Goal: Task Accomplishment & Management: Use online tool/utility

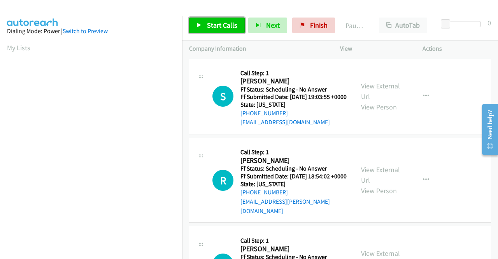
click at [227, 25] on span "Start Calls" at bounding box center [222, 25] width 30 height 9
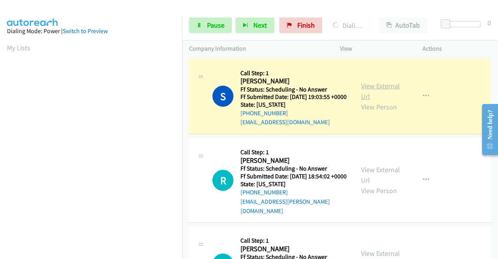
click at [373, 91] on link "View External Url" at bounding box center [380, 90] width 39 height 19
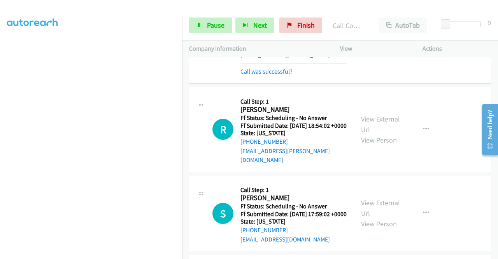
scroll to position [83, 0]
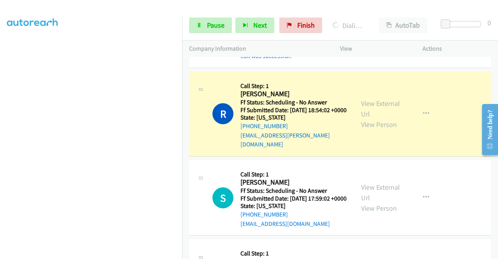
click at [362, 105] on div "View External Url View Person" at bounding box center [381, 114] width 40 height 32
click at [367, 109] on link "View External Url" at bounding box center [380, 108] width 39 height 19
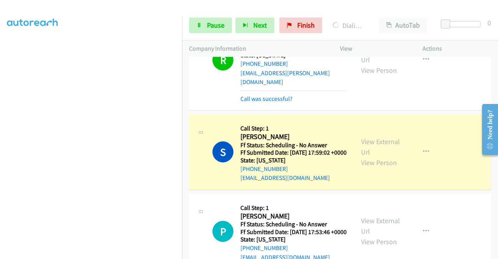
scroll to position [212, 0]
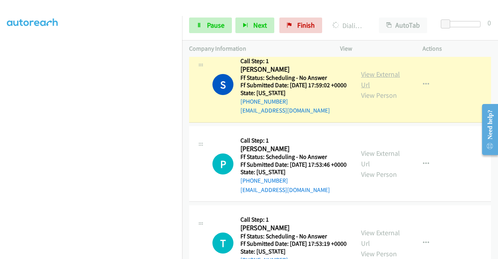
click at [383, 82] on link "View External Url" at bounding box center [380, 79] width 39 height 19
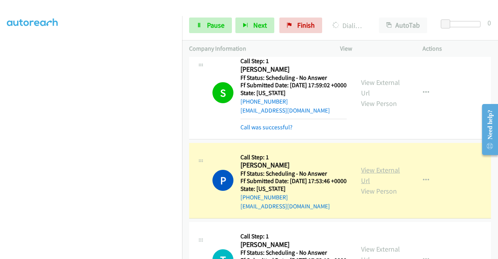
click at [365, 183] on link "View External Url" at bounding box center [380, 174] width 39 height 19
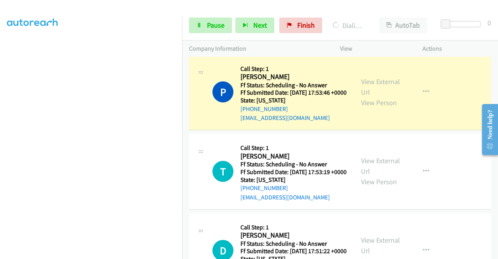
scroll to position [316, 0]
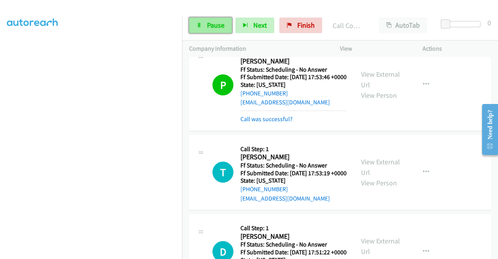
click at [231, 21] on link "Pause" at bounding box center [210, 26] width 43 height 16
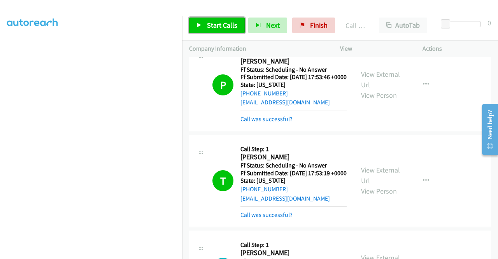
click at [220, 21] on span "Start Calls" at bounding box center [222, 25] width 30 height 9
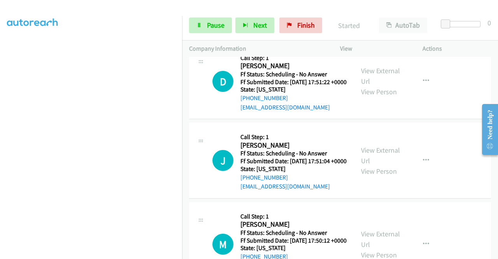
scroll to position [519, 0]
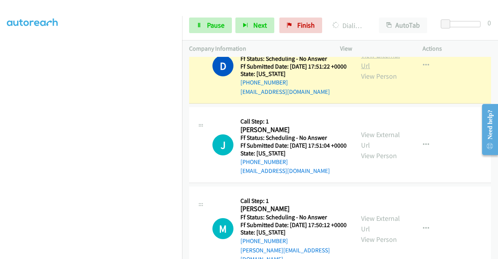
click at [378, 70] on link "View External Url" at bounding box center [380, 60] width 39 height 19
click at [0, 99] on aside "Dialing Mode: Power | Switch to Preview My Lists" at bounding box center [91, 59] width 182 height 431
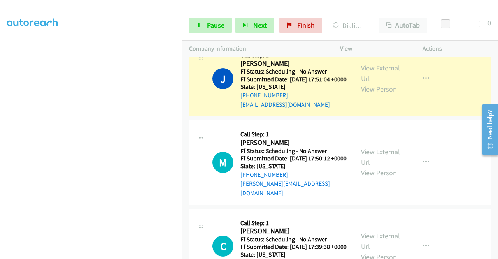
scroll to position [633, 0]
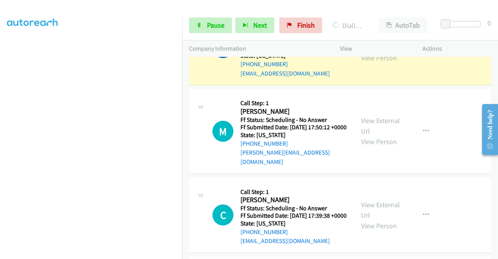
click at [378, 52] on link "View External Url" at bounding box center [380, 41] width 39 height 19
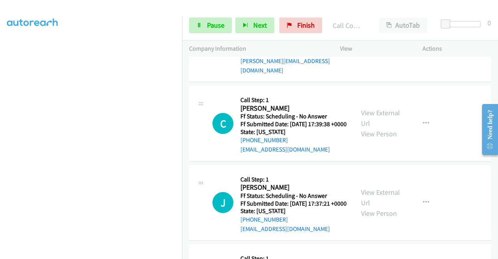
scroll to position [743, 0]
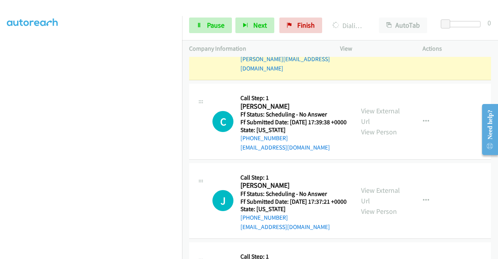
click at [368, 42] on link "View External Url" at bounding box center [380, 32] width 39 height 19
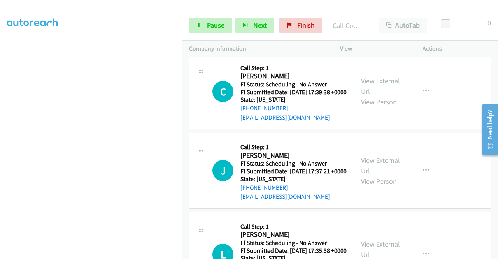
scroll to position [826, 0]
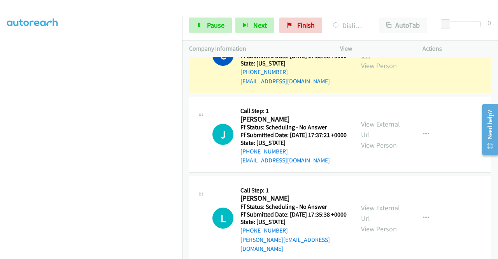
click at [372, 60] on link "View External Url" at bounding box center [380, 49] width 39 height 19
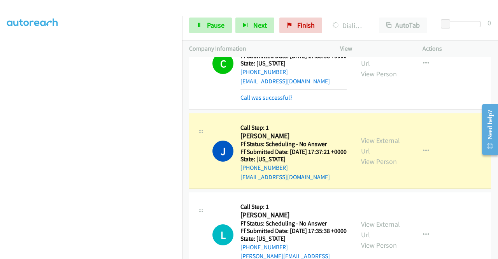
click at [377, 182] on div "View External Url View Person View External Url Email Schedule/Manage Callback …" at bounding box center [399, 150] width 90 height 61
click at [375, 155] on link "View External Url" at bounding box center [380, 145] width 39 height 19
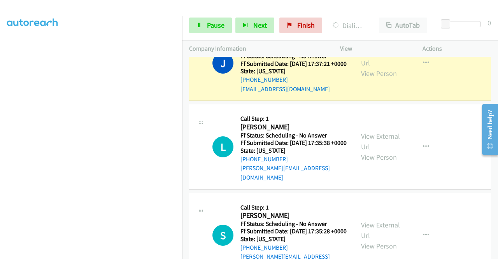
scroll to position [940, 0]
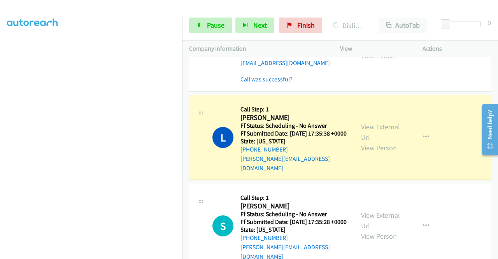
click at [383, 172] on div "View External Url View Person View External Url Email Schedule/Manage Callback …" at bounding box center [399, 137] width 90 height 70
click at [372, 142] on link "View External Url" at bounding box center [380, 131] width 39 height 19
click at [202, 24] on link "Pause" at bounding box center [210, 26] width 43 height 16
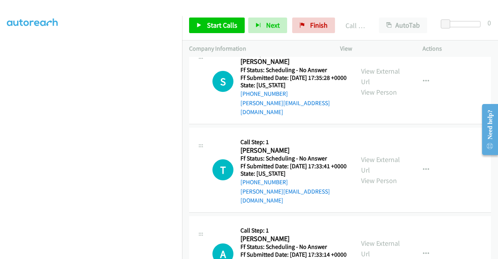
scroll to position [1132, 0]
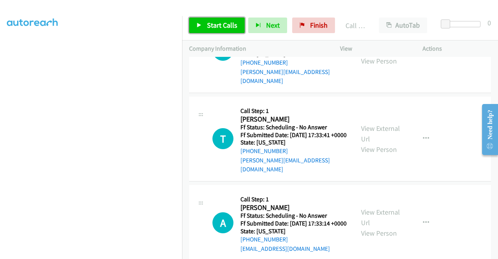
click at [223, 28] on span "Start Calls" at bounding box center [222, 25] width 30 height 9
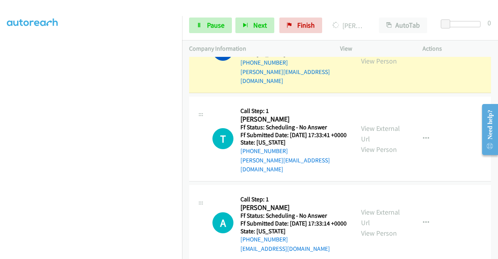
click at [362, 55] on link "View External Url" at bounding box center [380, 44] width 39 height 19
click at [205, 20] on link "Pause" at bounding box center [210, 26] width 43 height 16
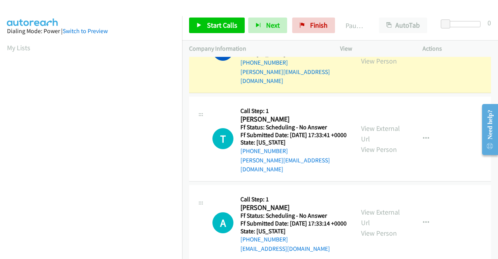
scroll to position [177, 0]
click at [0, 84] on aside "Dialing Mode: Power | Switch to Preview My Lists" at bounding box center [91, 59] width 182 height 431
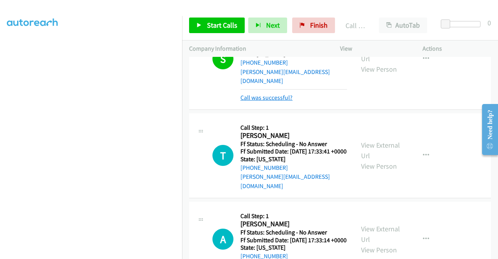
click at [270, 101] on link "Call was successful?" at bounding box center [266, 97] width 52 height 7
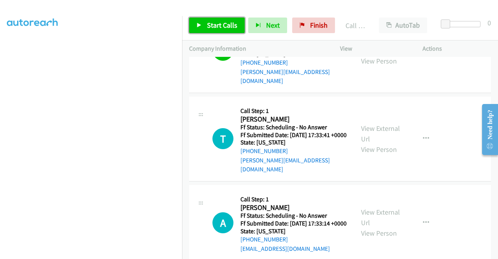
click at [231, 31] on link "Start Calls" at bounding box center [217, 26] width 56 height 16
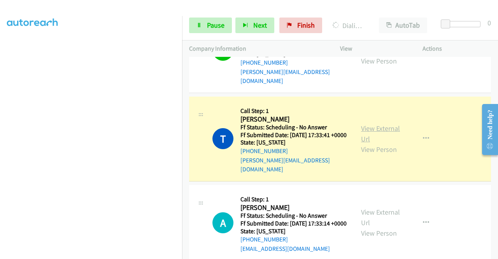
click at [370, 143] on link "View External Url" at bounding box center [380, 133] width 39 height 19
click at [221, 27] on span "Pause" at bounding box center [216, 25] width 18 height 9
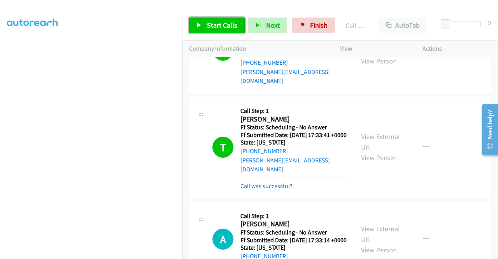
click at [205, 30] on link "Start Calls" at bounding box center [217, 26] width 56 height 16
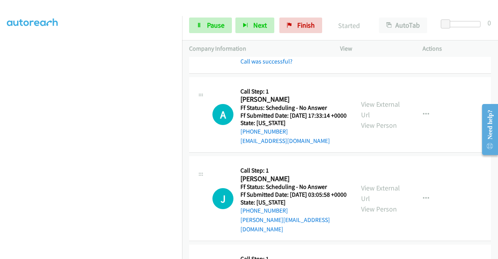
scroll to position [1313, 0]
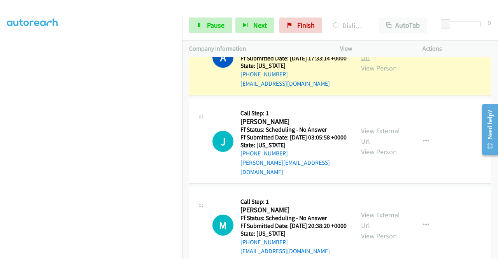
click at [371, 62] on link "View External Url" at bounding box center [380, 51] width 39 height 19
click at [211, 23] on span "Pause" at bounding box center [216, 25] width 18 height 9
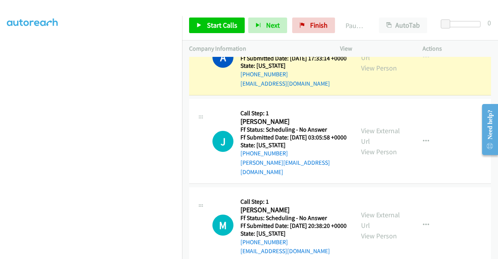
click at [182, 75] on td "A Callback Scheduled Call Step: 1 Ashleigh De Popas America/Denver Ff Status: S…" at bounding box center [340, 57] width 316 height 79
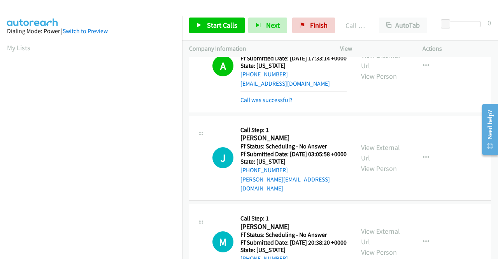
scroll to position [177, 0]
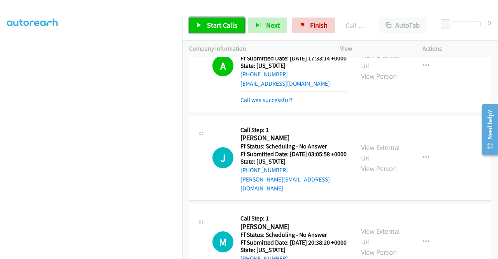
click at [221, 28] on span "Start Calls" at bounding box center [222, 25] width 30 height 9
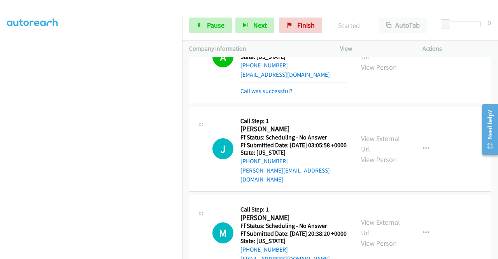
scroll to position [1329, 0]
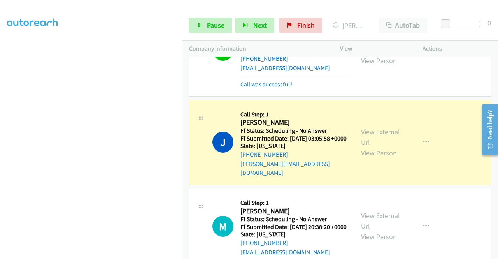
click at [378, 158] on div "View External Url View Person" at bounding box center [381, 142] width 40 height 32
click at [380, 147] on link "View External Url" at bounding box center [380, 136] width 39 height 19
click at [0, 70] on aside "Dialing Mode: Power | Switch to Preview My Lists" at bounding box center [91, 59] width 182 height 431
click at [216, 28] on span "Pause" at bounding box center [216, 25] width 18 height 9
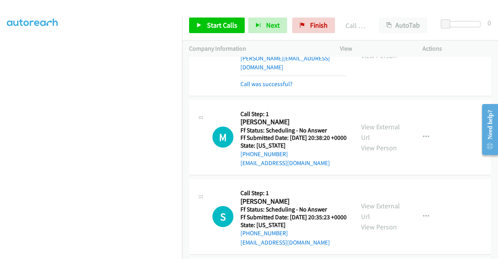
scroll to position [1438, 0]
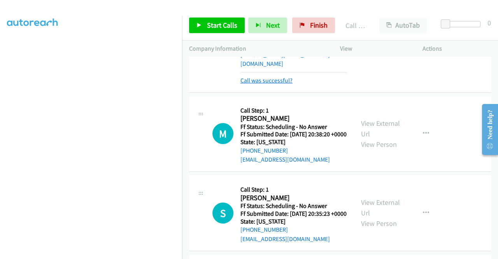
click at [272, 84] on link "Call was successful?" at bounding box center [266, 80] width 52 height 7
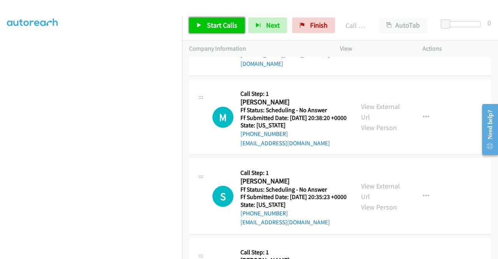
click at [206, 20] on link "Start Calls" at bounding box center [217, 26] width 56 height 16
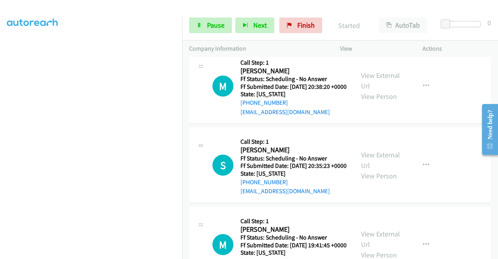
scroll to position [1485, 0]
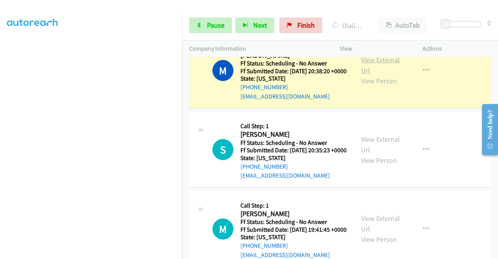
click at [376, 75] on link "View External Url" at bounding box center [380, 64] width 39 height 19
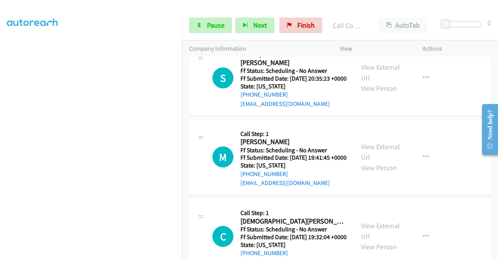
scroll to position [1588, 0]
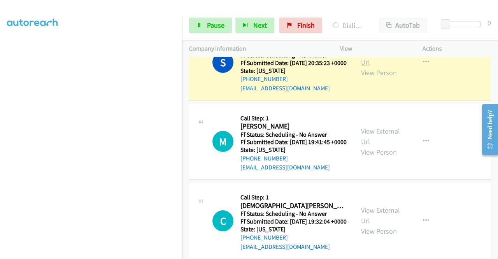
click at [363, 67] on link "View External Url" at bounding box center [380, 56] width 39 height 19
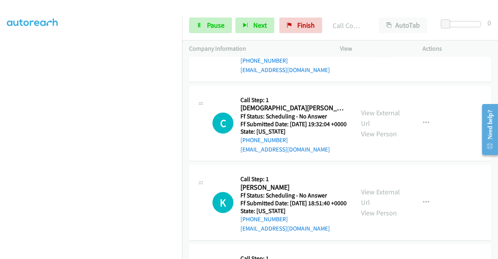
scroll to position [1708, 0]
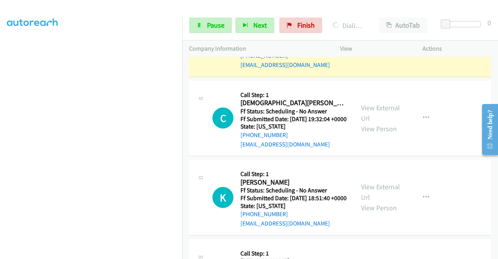
click at [374, 43] on link "View External Url" at bounding box center [380, 33] width 39 height 19
click at [361, 43] on link "View External Url" at bounding box center [380, 33] width 39 height 19
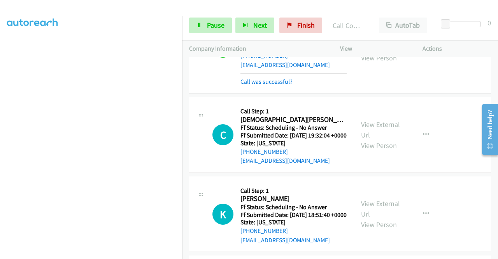
click at [203, 17] on div "Start Calls Pause Next Finish Call Completed AutoTab AutoTab 0" at bounding box center [340, 26] width 316 height 30
click at [202, 21] on link "Pause" at bounding box center [210, 26] width 43 height 16
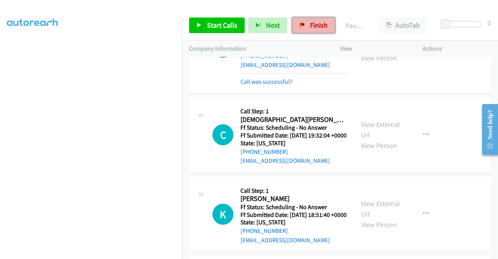
click at [304, 18] on link "Finish" at bounding box center [313, 26] width 43 height 16
